Goal: Transaction & Acquisition: Download file/media

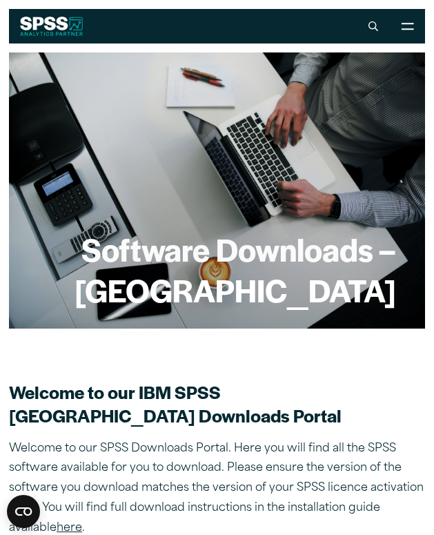
click at [79, 62] on div "Software Downloads – [GEOGRAPHIC_DATA]" at bounding box center [217, 190] width 416 height 276
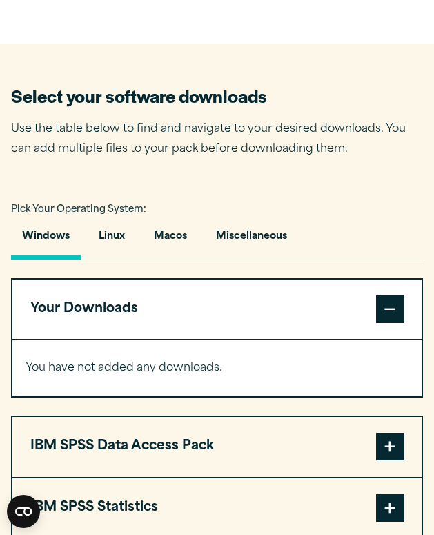
scroll to position [818, 0]
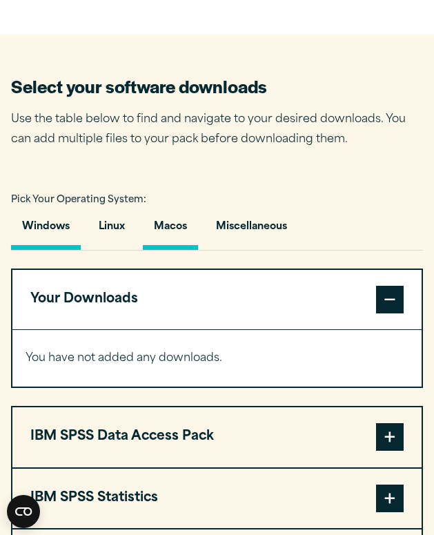
click at [180, 247] on button "Macos" at bounding box center [170, 230] width 55 height 39
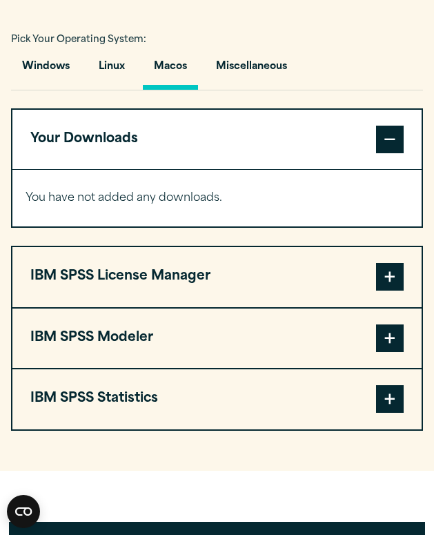
scroll to position [984, 0]
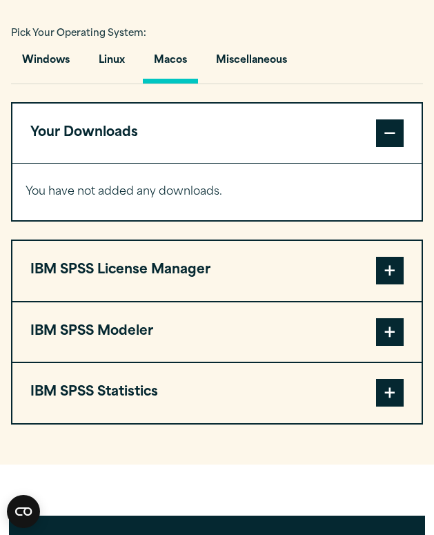
click at [393, 407] on span at bounding box center [390, 393] width 28 height 28
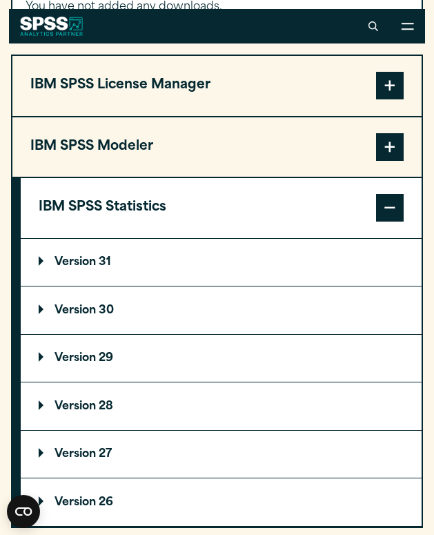
scroll to position [1167, 0]
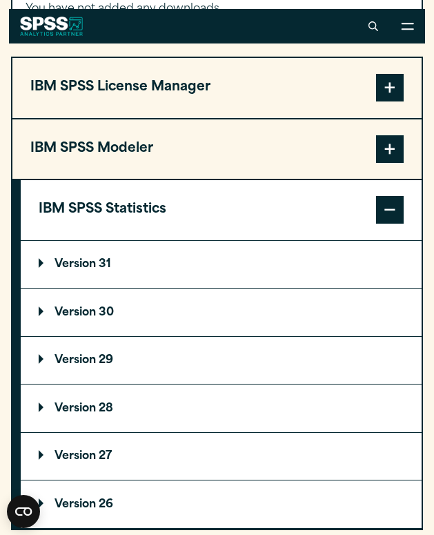
click at [90, 318] on p "Version 30" at bounding box center [76, 312] width 75 height 11
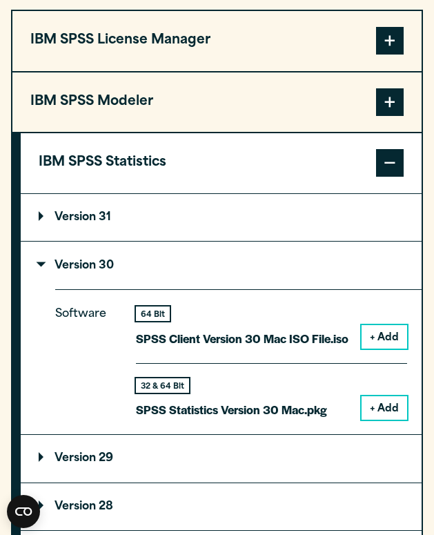
scroll to position [1218, 0]
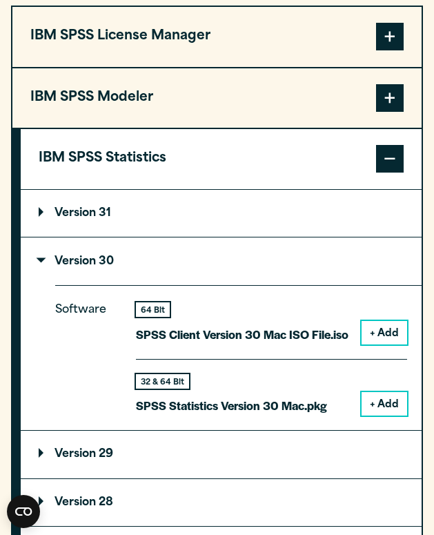
click at [378, 416] on button "+ Add" at bounding box center [385, 403] width 46 height 23
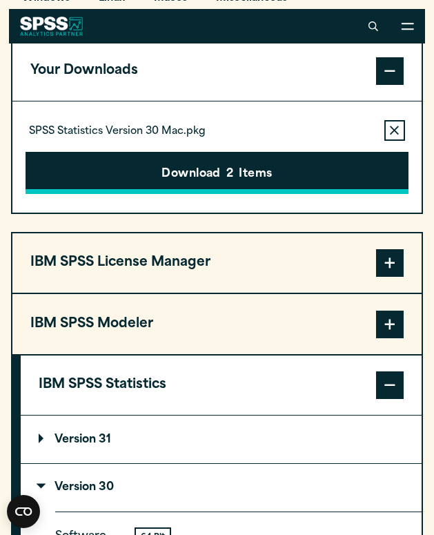
scroll to position [1040, 0]
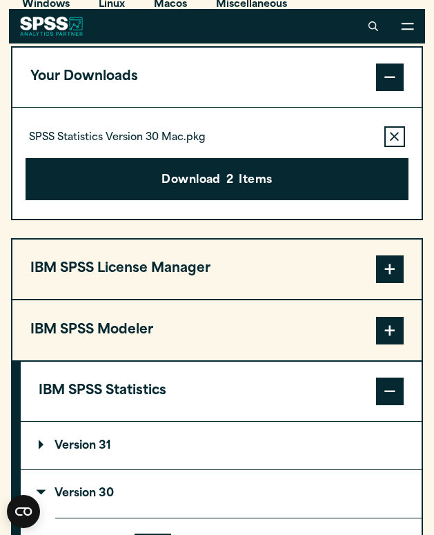
click at [395, 91] on span at bounding box center [390, 78] width 28 height 28
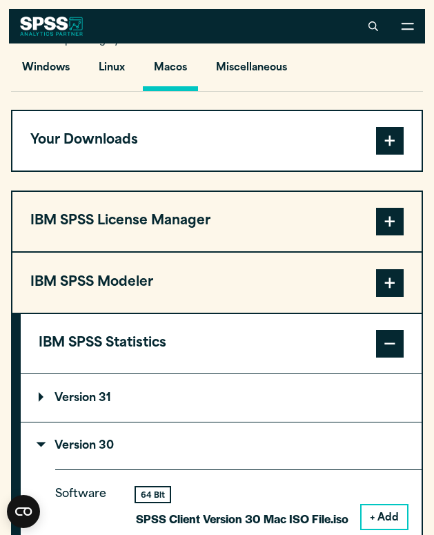
scroll to position [975, 0]
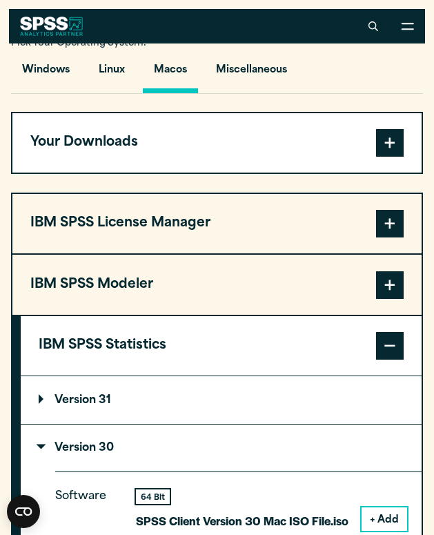
click at [175, 93] on button "Macos" at bounding box center [170, 73] width 55 height 39
click at [379, 157] on span at bounding box center [390, 143] width 28 height 28
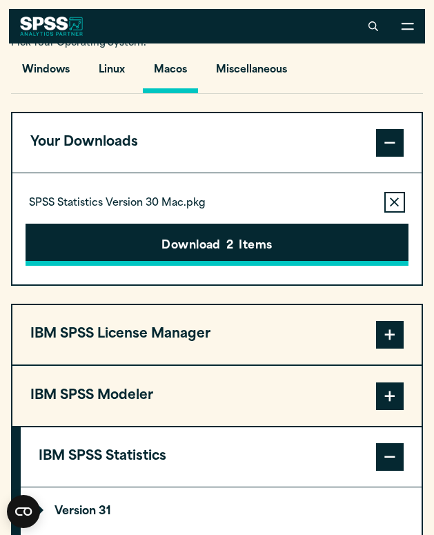
click at [289, 267] on button "Download 2 Items" at bounding box center [217, 245] width 383 height 43
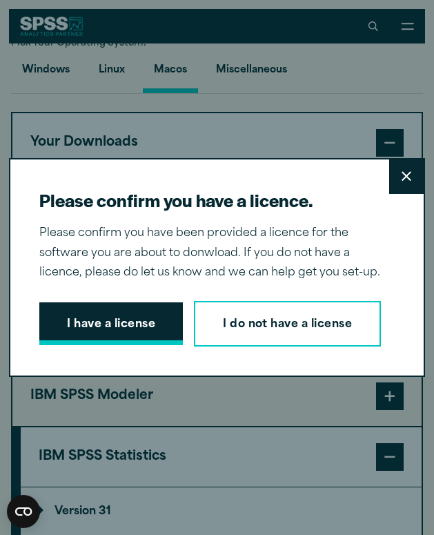
click at [131, 320] on button "I have a license" at bounding box center [111, 324] width 144 height 43
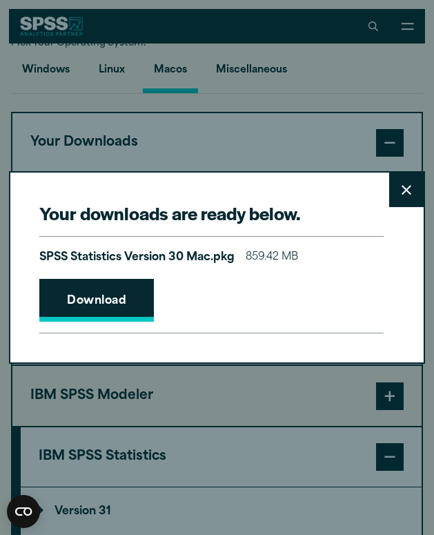
click at [110, 302] on link "Download" at bounding box center [96, 300] width 115 height 43
